Goal: Information Seeking & Learning: Check status

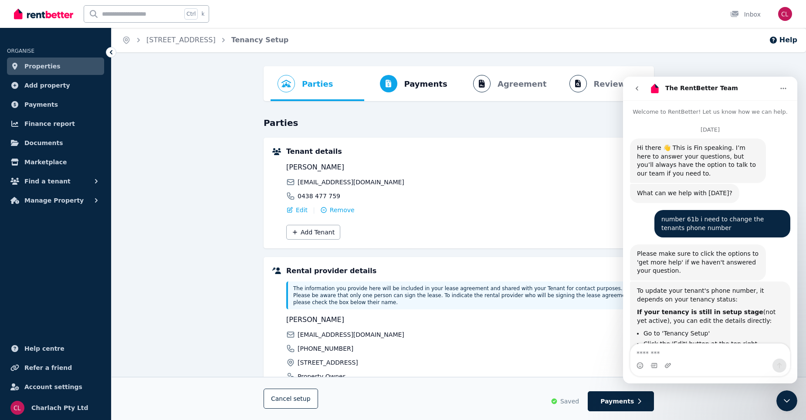
scroll to position [604, 0]
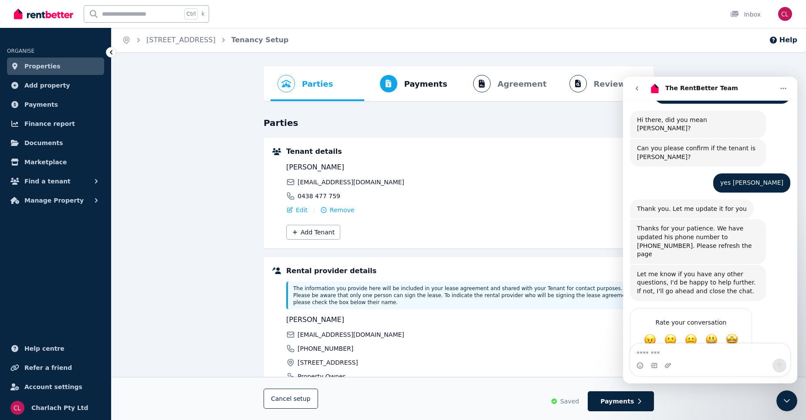
click at [662, 354] on textarea "Message…" at bounding box center [711, 351] width 160 height 15
type textarea "********"
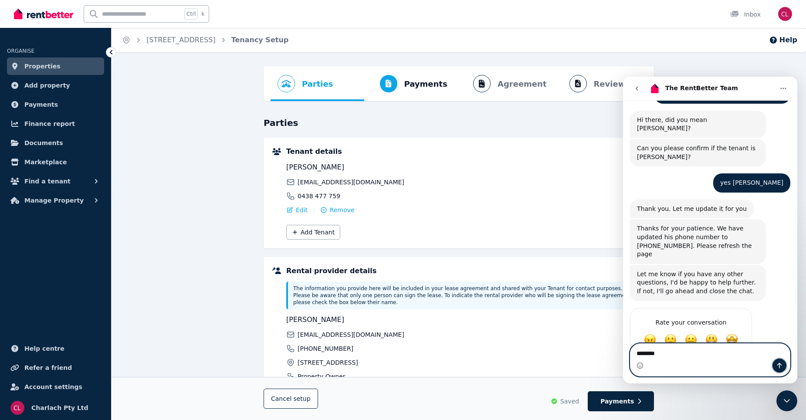
click at [778, 366] on icon "Send a message…" at bounding box center [779, 365] width 7 height 7
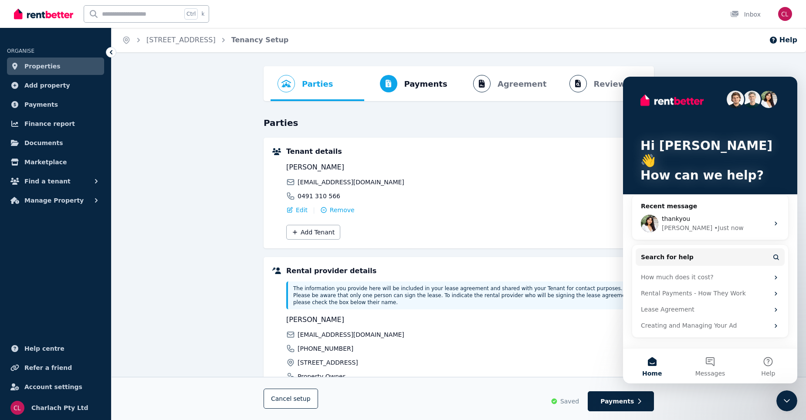
click at [674, 64] on div "Home 61b/4406 Pacific Hwy, Twelve Mile Creek Tenancy Setup Help Parties Rental …" at bounding box center [403, 210] width 806 height 420
click at [788, 404] on icon "Close Intercom Messenger" at bounding box center [787, 401] width 10 height 10
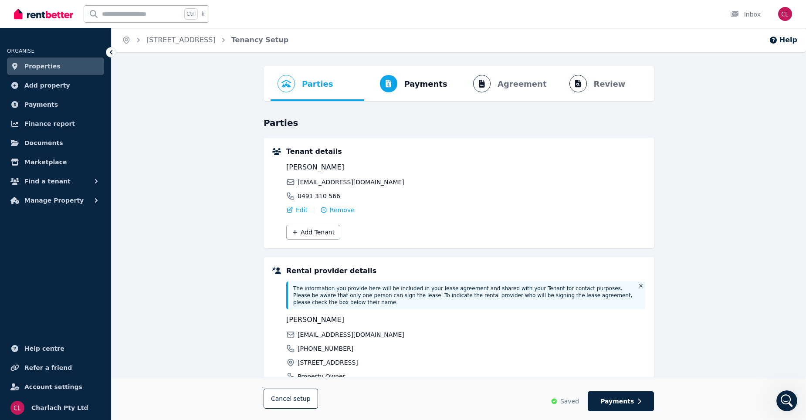
click at [115, 10] on input "text" at bounding box center [133, 14] width 98 height 17
click at [112, 14] on input "text" at bounding box center [133, 14] width 98 height 17
type input "**"
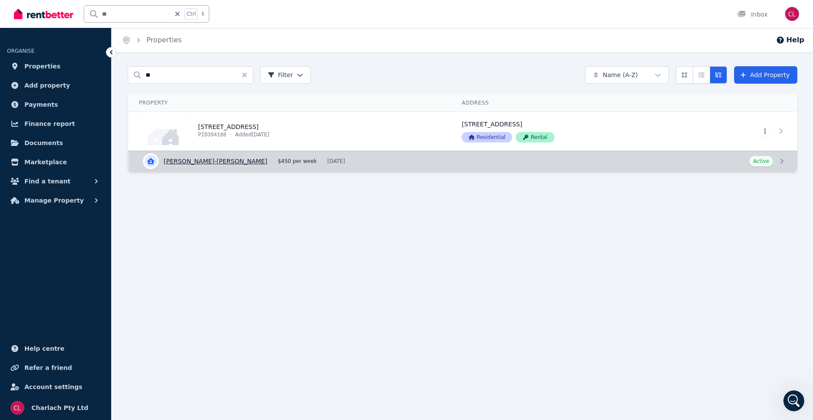
click at [195, 160] on link "View details for Levi Edser-Bramble" at bounding box center [463, 161] width 668 height 21
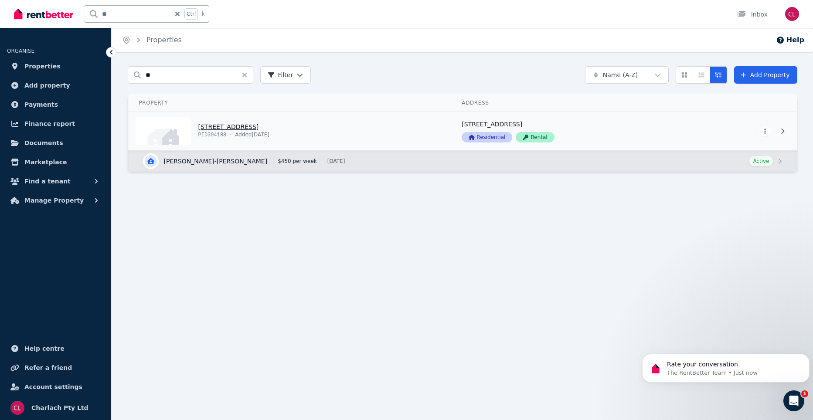
click at [258, 126] on link "View property details" at bounding box center [290, 131] width 323 height 38
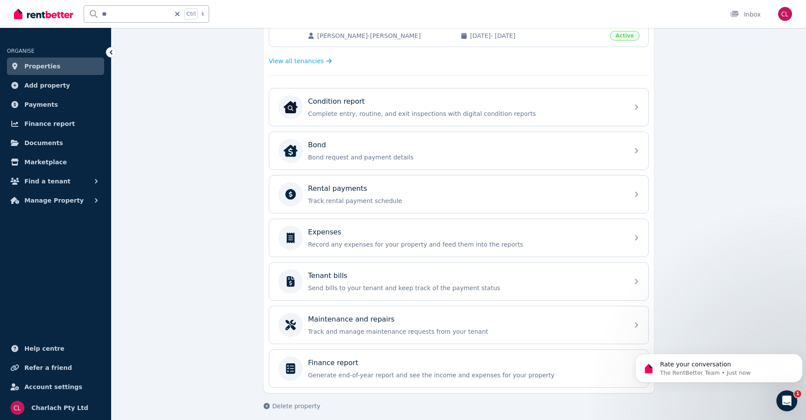
scroll to position [237, 0]
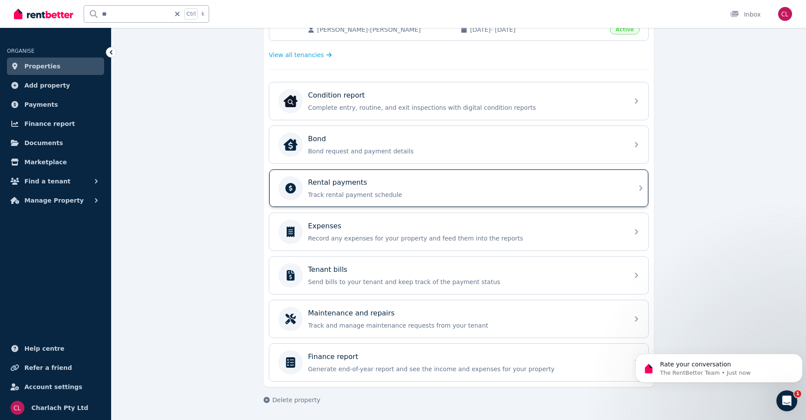
click at [359, 185] on p "Rental payments" at bounding box center [337, 182] width 59 height 10
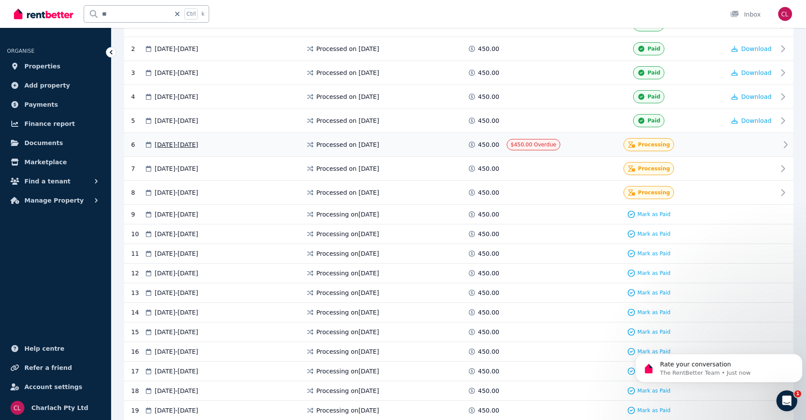
scroll to position [218, 0]
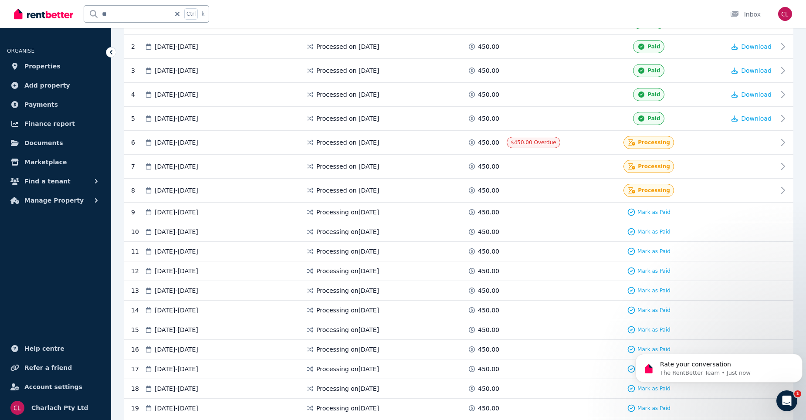
click at [793, 397] on div "Open Intercom Messenger" at bounding box center [787, 401] width 29 height 29
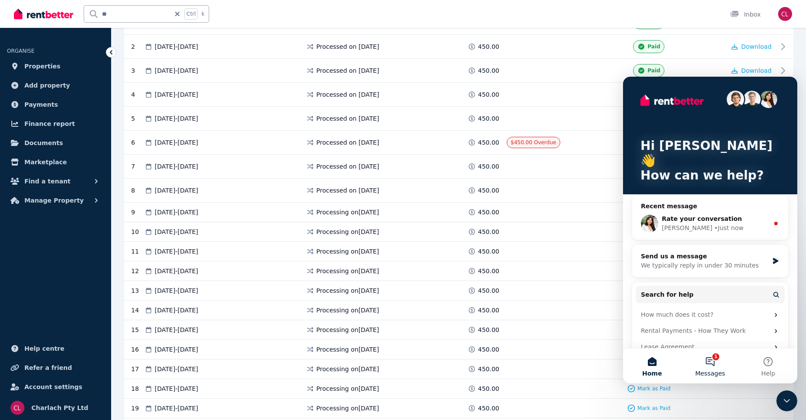
click at [711, 359] on button "1 Messages" at bounding box center [710, 366] width 58 height 35
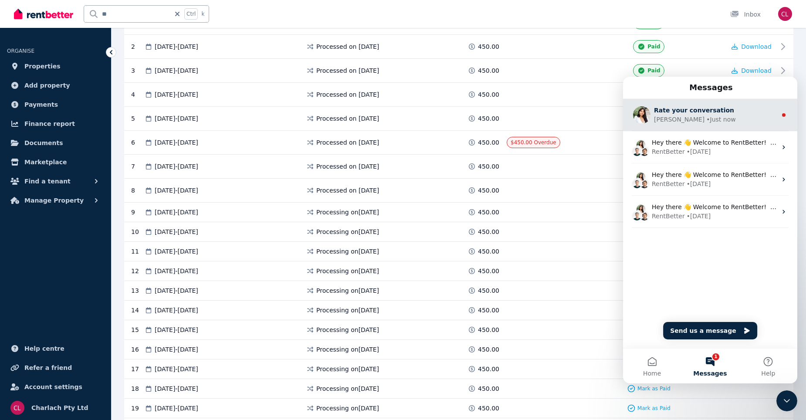
click at [707, 119] on div "• Just now" at bounding box center [721, 119] width 29 height 9
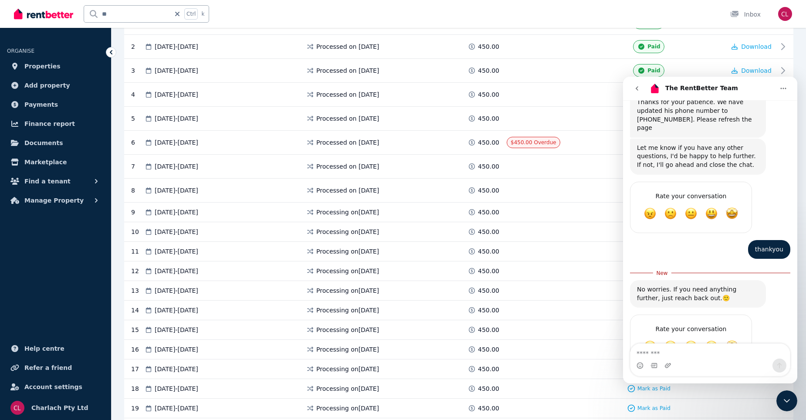
scroll to position [737, 0]
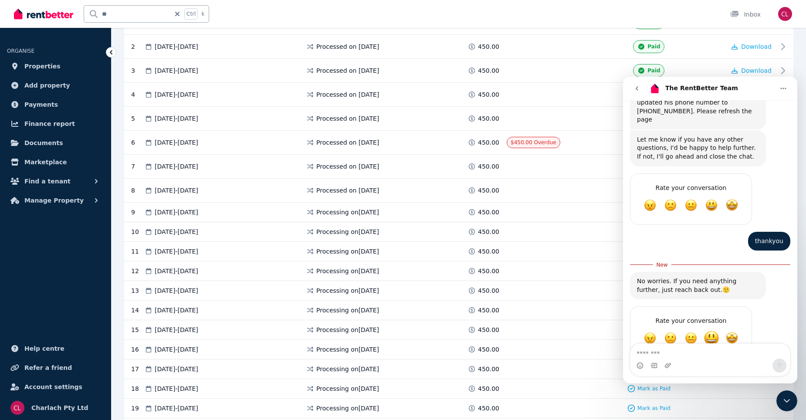
click at [715, 330] on span "Great" at bounding box center [712, 338] width 16 height 16
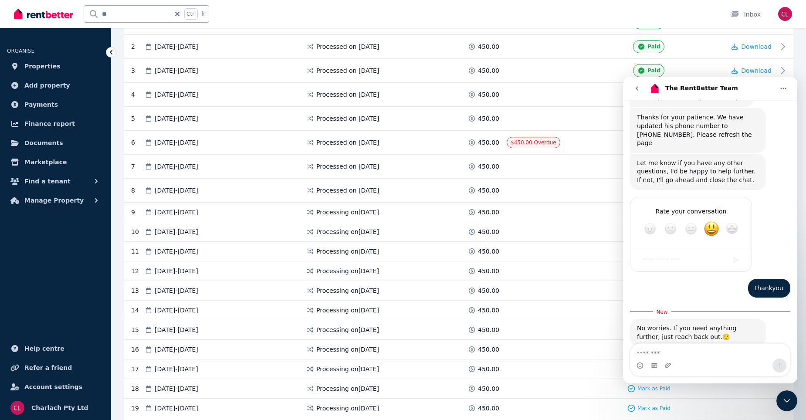
scroll to position [808, 0]
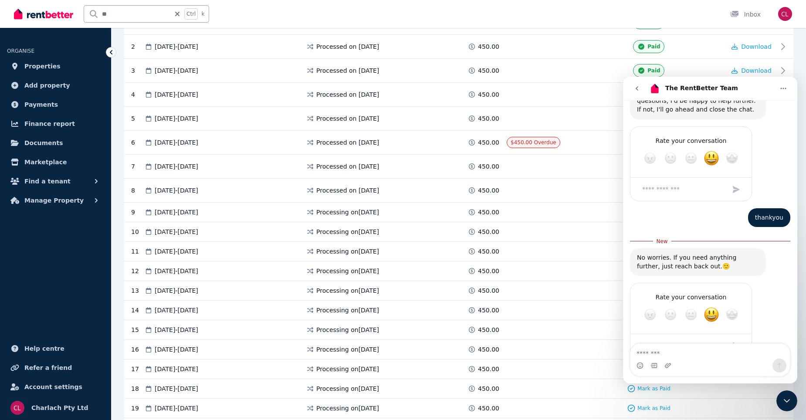
click at [109, 51] on icon at bounding box center [111, 52] width 9 height 9
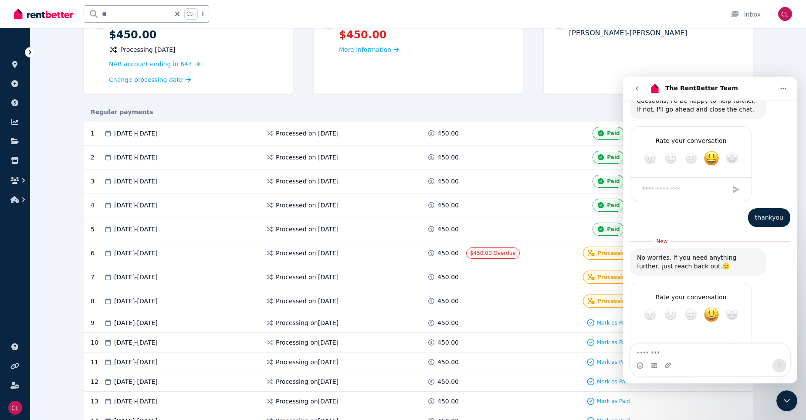
scroll to position [0, 0]
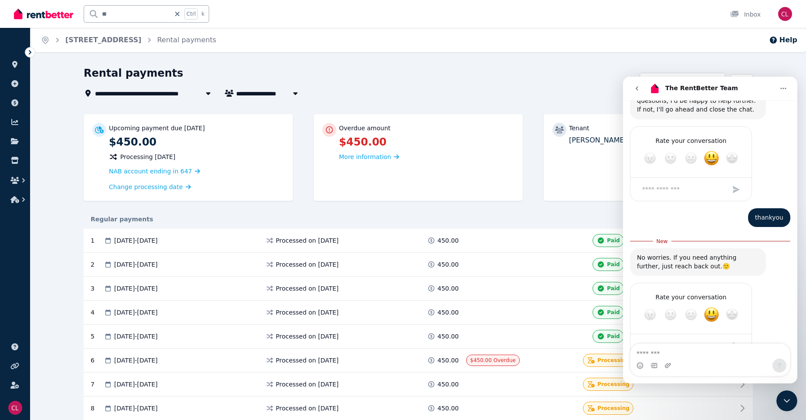
click at [30, 52] on icon at bounding box center [30, 52] width 3 height 4
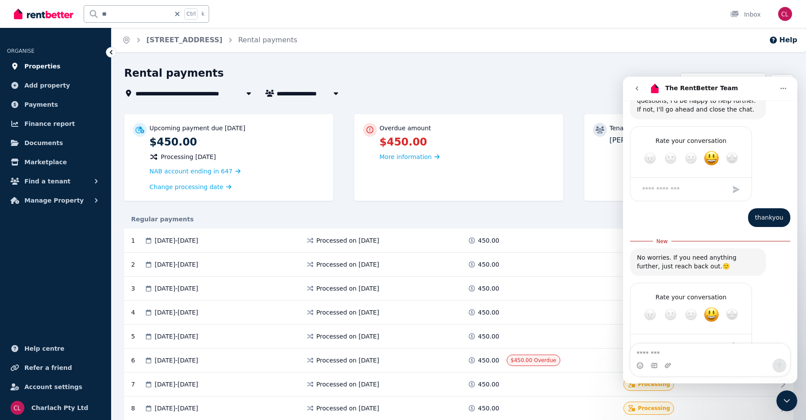
click at [31, 67] on span "Properties" at bounding box center [42, 66] width 36 height 10
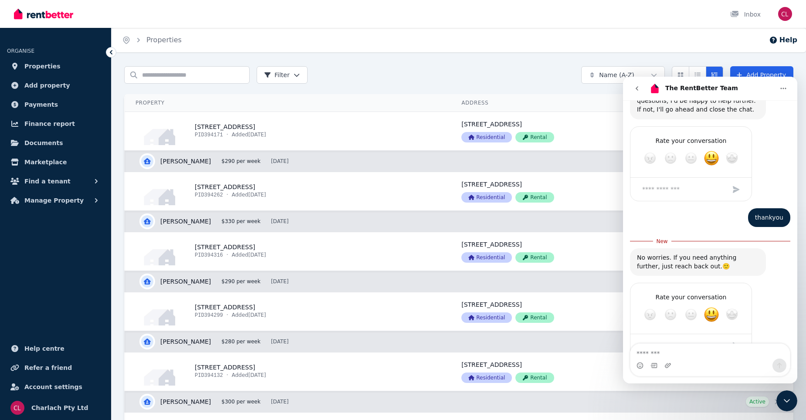
click at [792, 401] on icon "Close Intercom Messenger" at bounding box center [787, 401] width 10 height 10
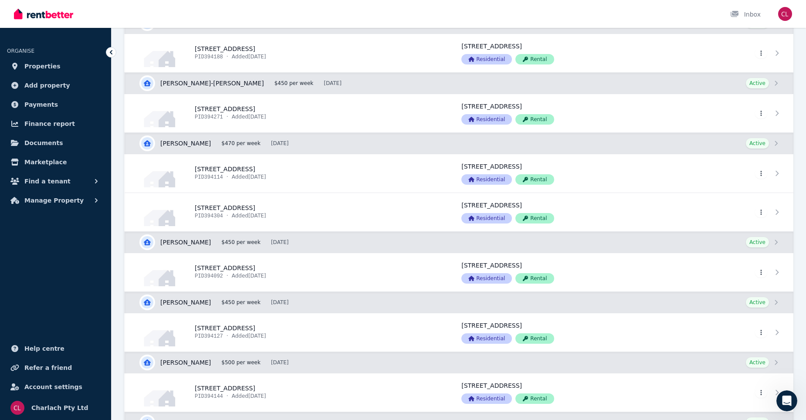
scroll to position [915, 0]
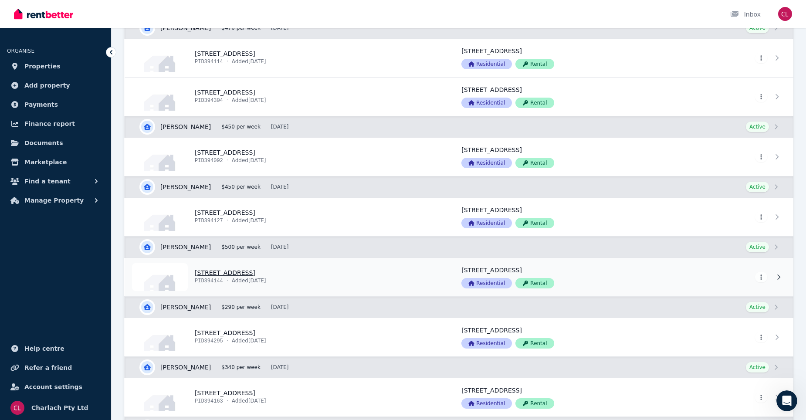
click at [251, 271] on link "View property details" at bounding box center [288, 277] width 326 height 38
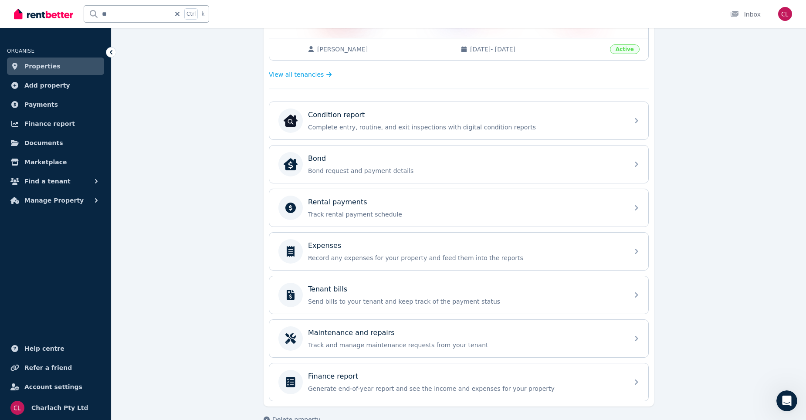
scroll to position [218, 0]
click at [502, 337] on div "Maintenance and repairs" at bounding box center [466, 332] width 316 height 10
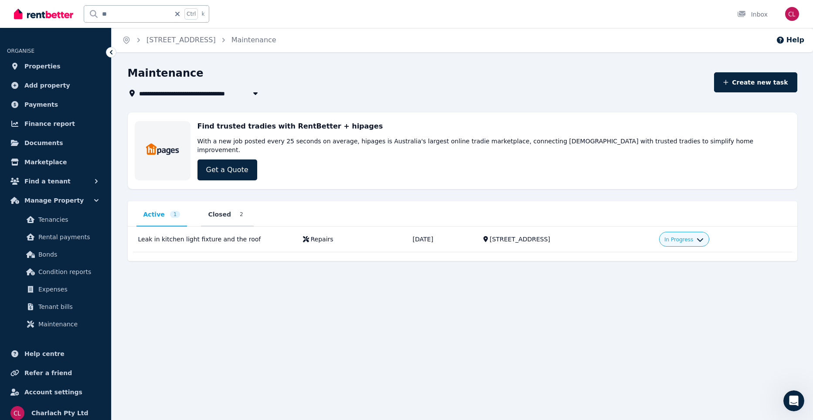
click at [216, 210] on span "Closed" at bounding box center [219, 214] width 23 height 9
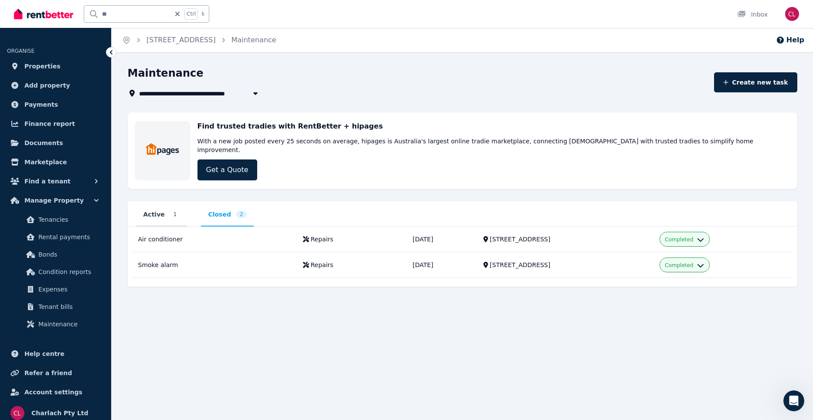
click at [153, 210] on span "Active" at bounding box center [153, 214] width 21 height 9
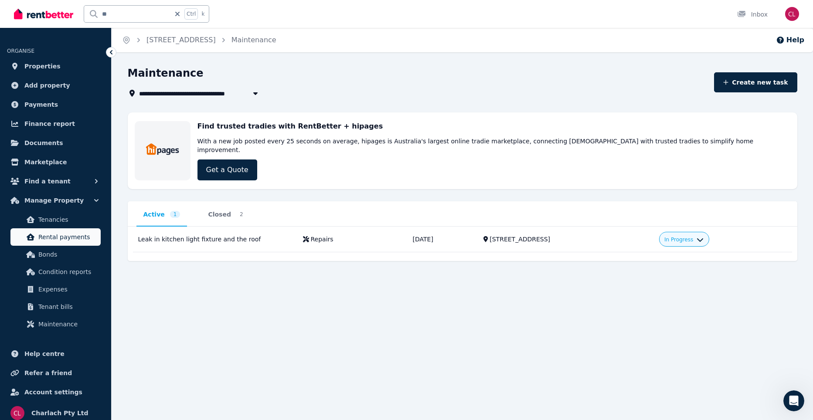
click at [55, 237] on span "Rental payments" at bounding box center [67, 237] width 59 height 10
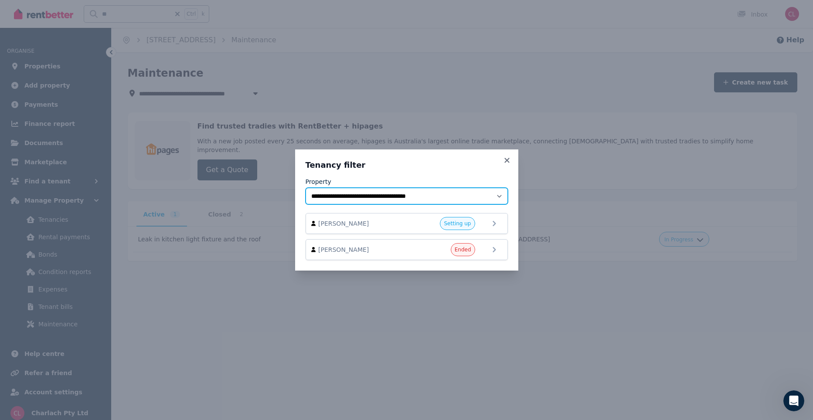
click at [504, 195] on select "**********" at bounding box center [407, 196] width 202 height 17
click at [501, 196] on select "**********" at bounding box center [407, 196] width 202 height 17
click at [276, 350] on div "**********" at bounding box center [406, 210] width 813 height 420
click at [509, 159] on icon at bounding box center [506, 160] width 5 height 5
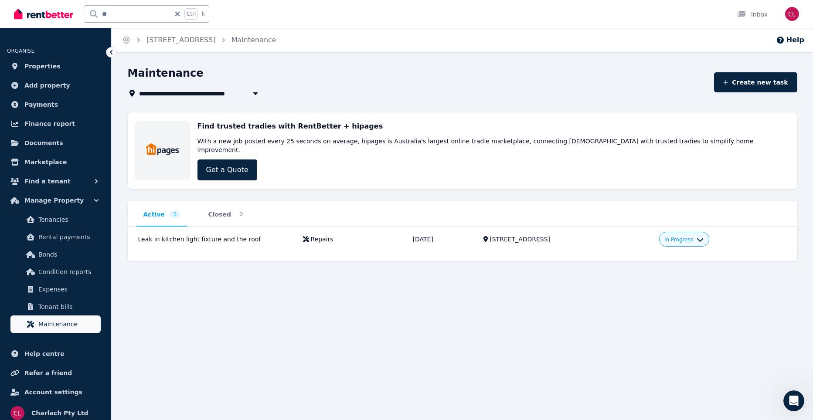
click at [68, 327] on span "Maintenance" at bounding box center [67, 324] width 59 height 10
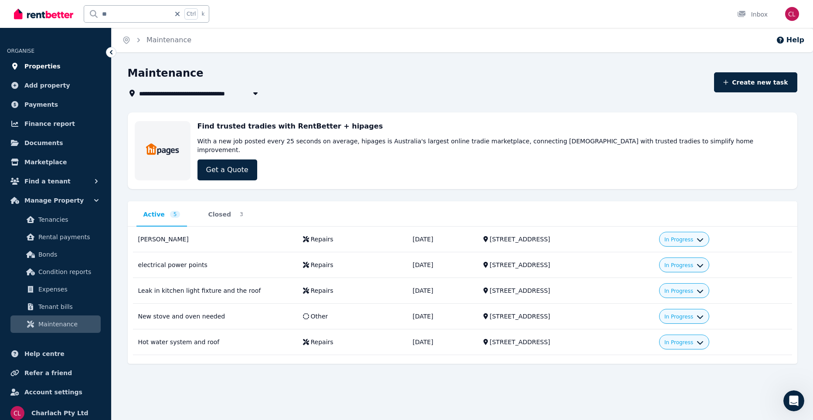
click at [31, 65] on span "Properties" at bounding box center [42, 66] width 36 height 10
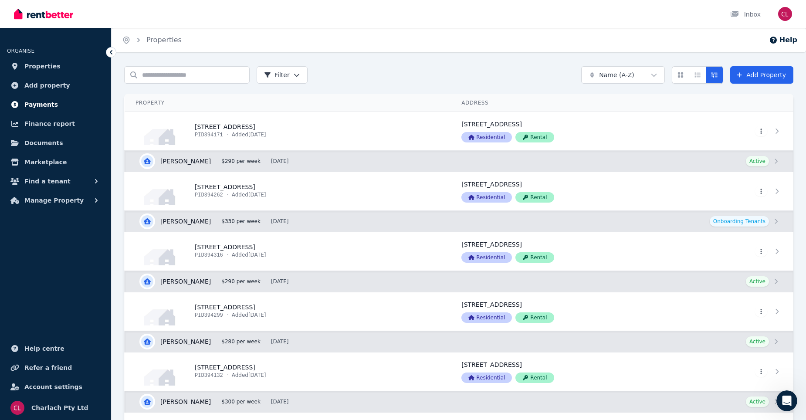
click at [38, 103] on span "Payments" at bounding box center [41, 104] width 34 height 10
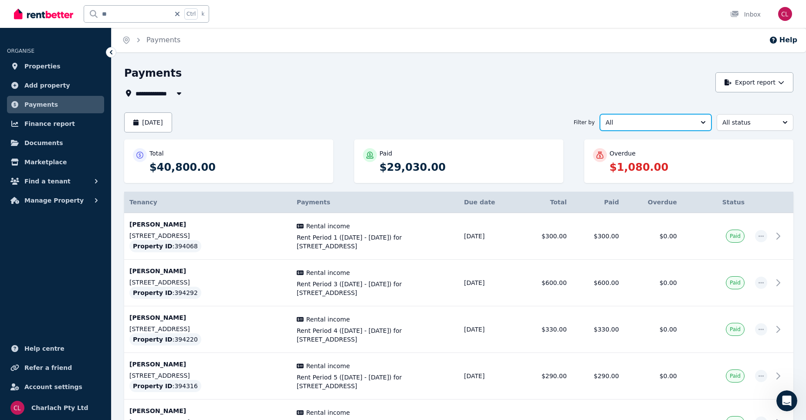
click at [701, 122] on button "All" at bounding box center [656, 122] width 112 height 17
click at [656, 88] on div "**********" at bounding box center [417, 93] width 587 height 10
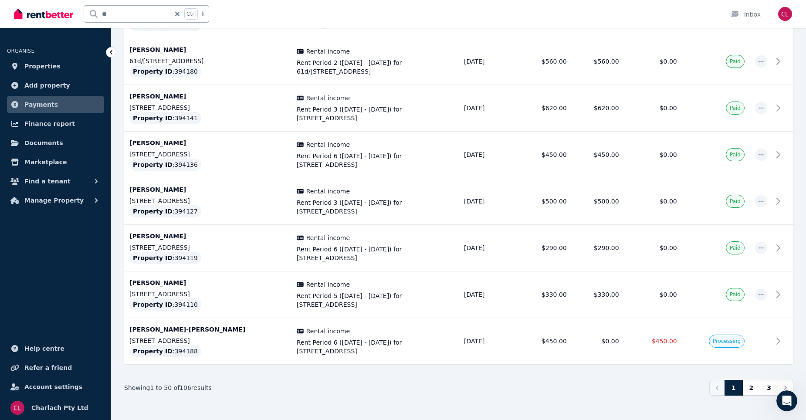
scroll to position [2187, 0]
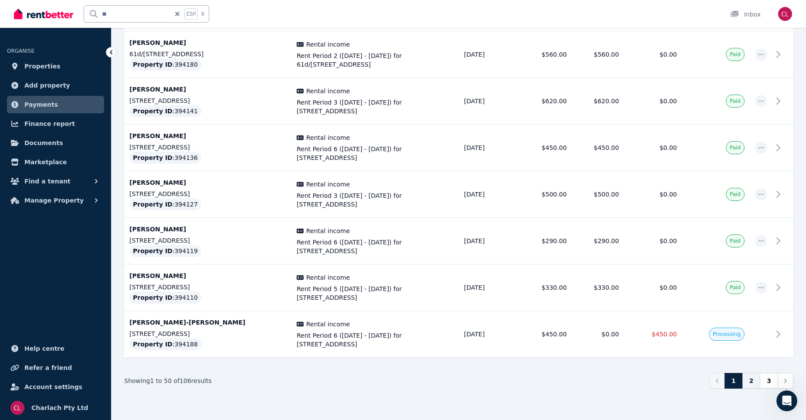
click at [754, 384] on link "2" at bounding box center [752, 381] width 18 height 16
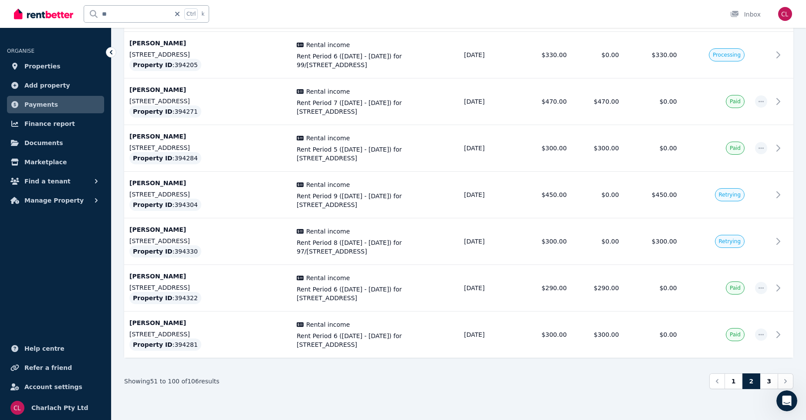
scroll to position [2187, 0]
click at [770, 382] on link "3" at bounding box center [769, 381] width 18 height 16
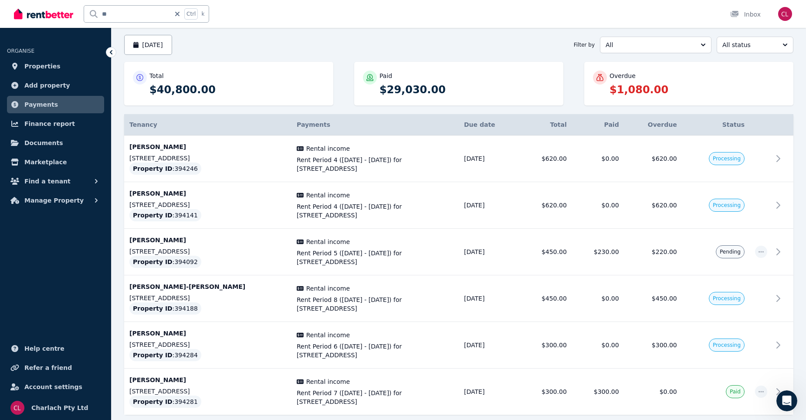
scroll to position [92, 0]
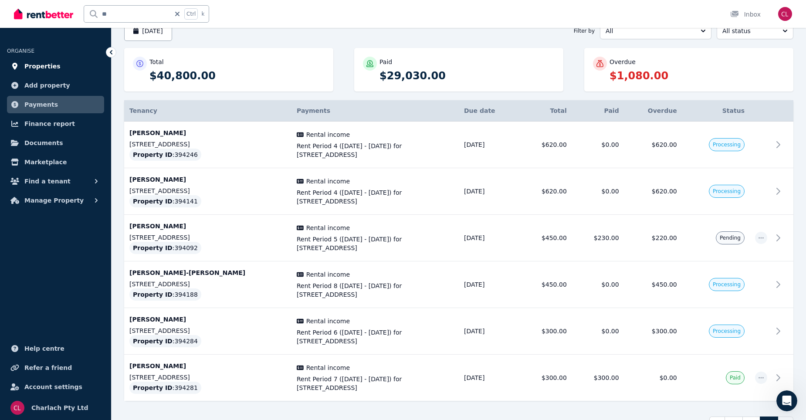
click at [37, 69] on span "Properties" at bounding box center [42, 66] width 36 height 10
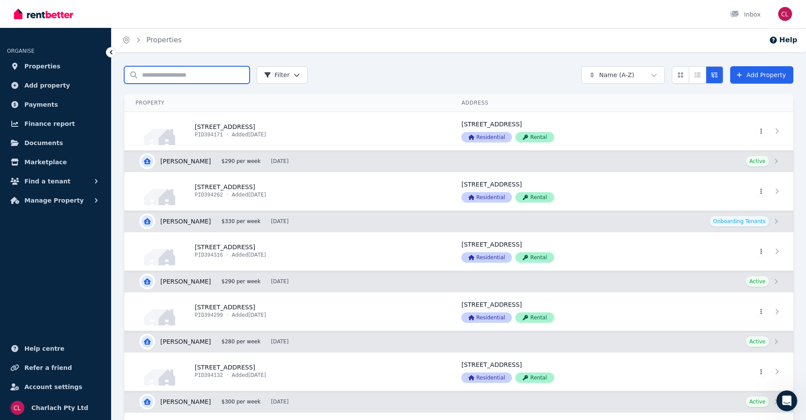
click at [163, 73] on input "Search properties" at bounding box center [187, 74] width 126 height 17
type input "***"
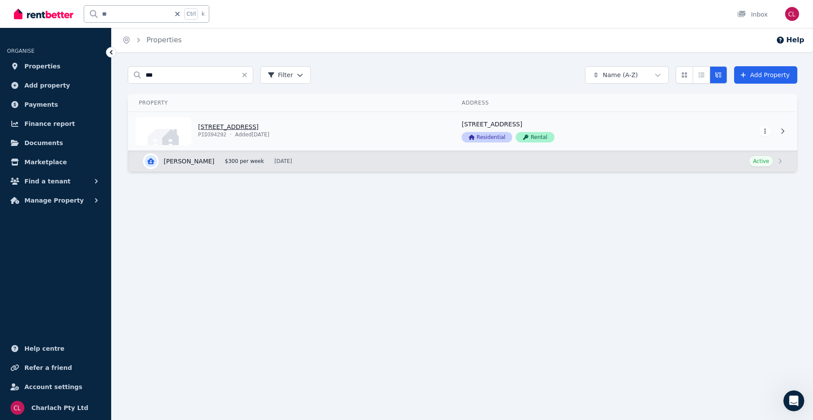
click at [248, 127] on link "View property details" at bounding box center [290, 131] width 323 height 38
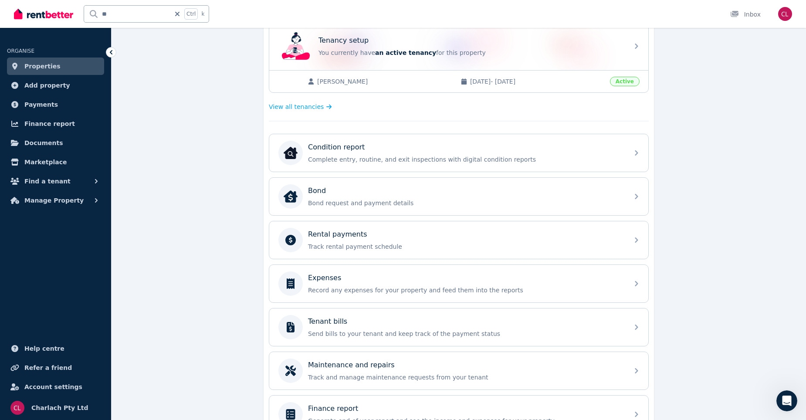
scroll to position [218, 0]
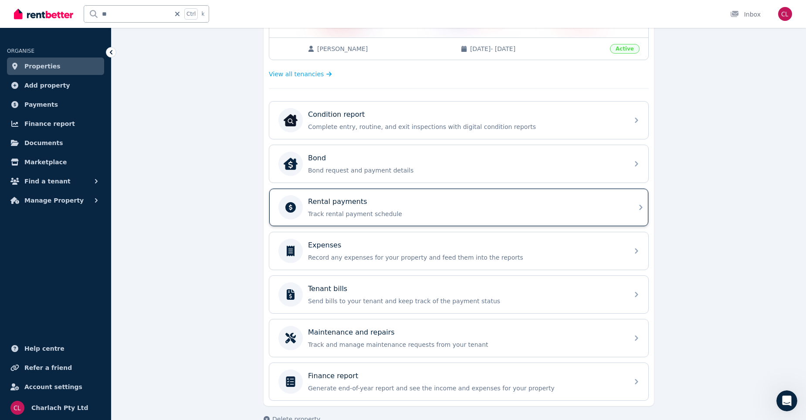
click at [522, 204] on div "Rental payments" at bounding box center [466, 202] width 316 height 10
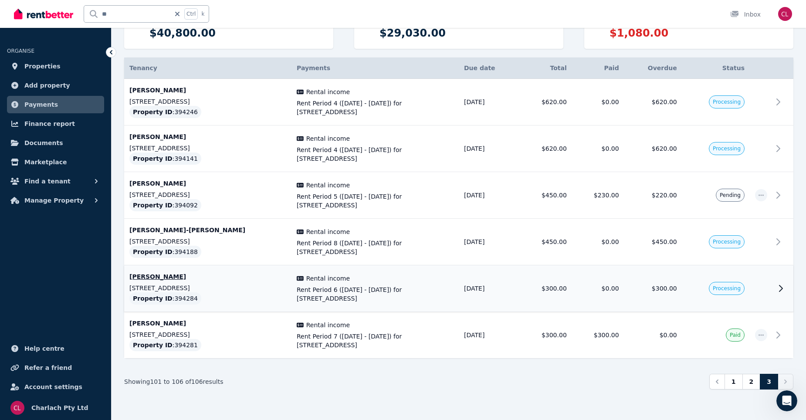
scroll to position [135, 0]
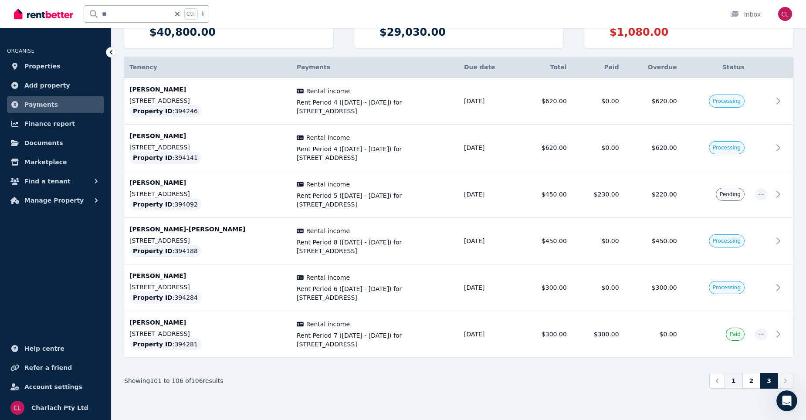
click at [740, 384] on link "1" at bounding box center [734, 381] width 18 height 16
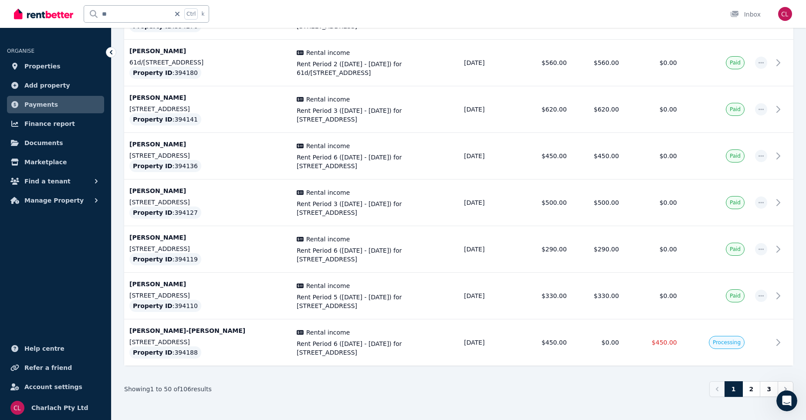
scroll to position [2179, 0]
click at [170, 329] on p "Levi Edser-Bramble" at bounding box center [207, 330] width 157 height 9
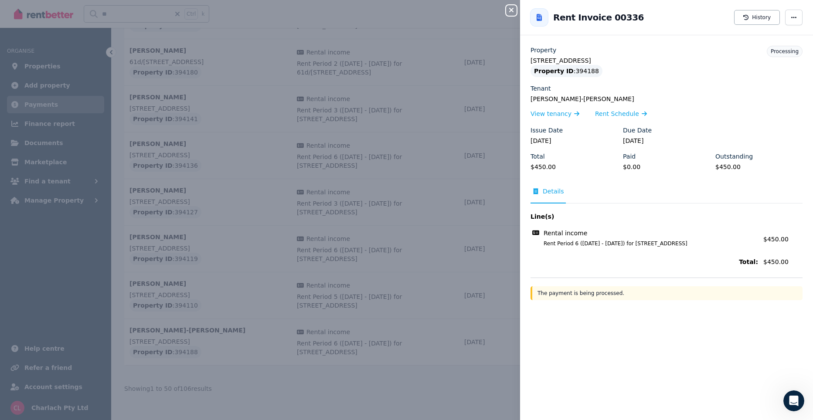
click at [364, 397] on div "Close panel Back to Rent Invoice 00336 History Property 73/4406 Pacific Hwy, Tw…" at bounding box center [406, 210] width 813 height 420
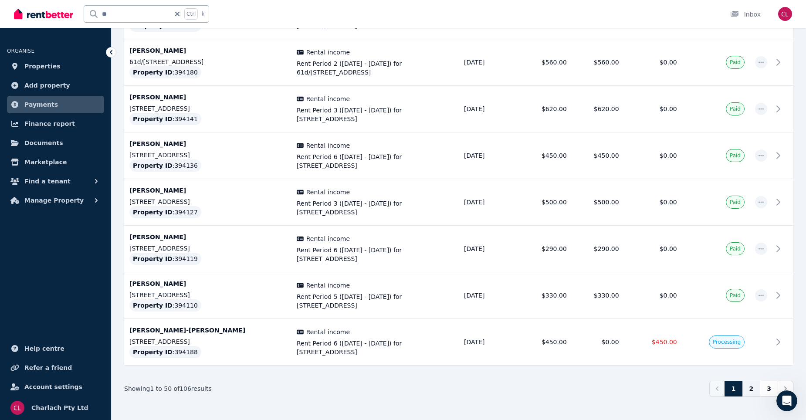
click at [758, 387] on link "2" at bounding box center [752, 389] width 18 height 16
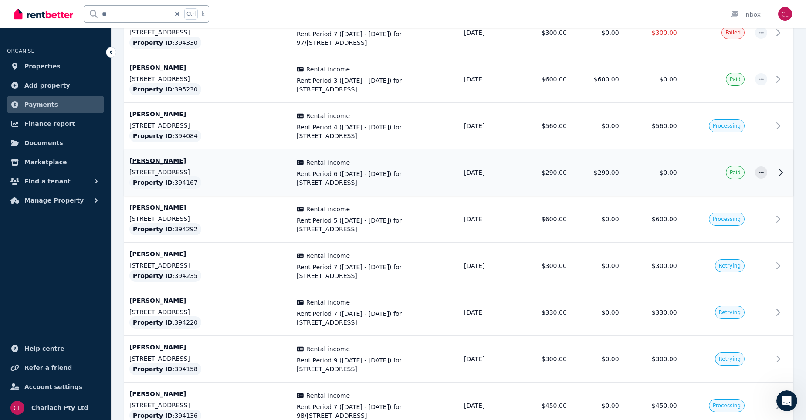
scroll to position [915, 0]
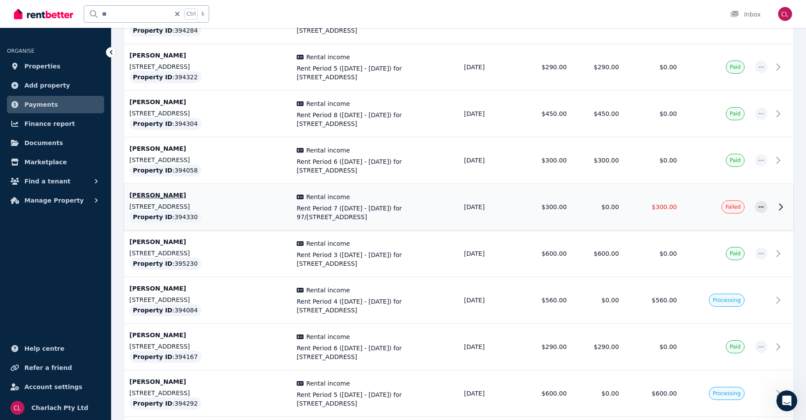
click at [147, 192] on p "Shellina Bergquist" at bounding box center [207, 195] width 157 height 9
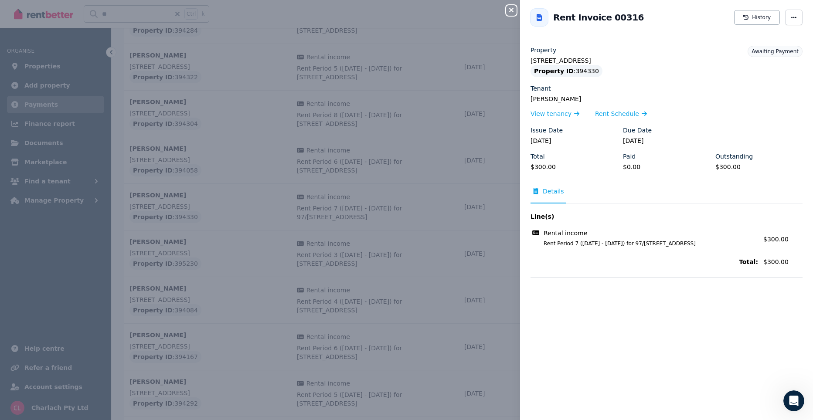
click at [472, 411] on div "Close panel Back to Rent Invoice 00316 History Property 97/4406 Pacific Hwy, Tw…" at bounding box center [406, 210] width 813 height 420
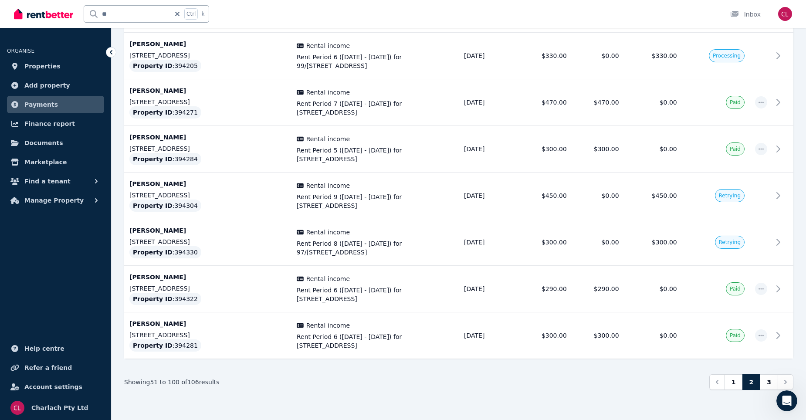
scroll to position [2187, 0]
click at [767, 382] on link "3" at bounding box center [769, 381] width 18 height 16
